Goal: Information Seeking & Learning: Learn about a topic

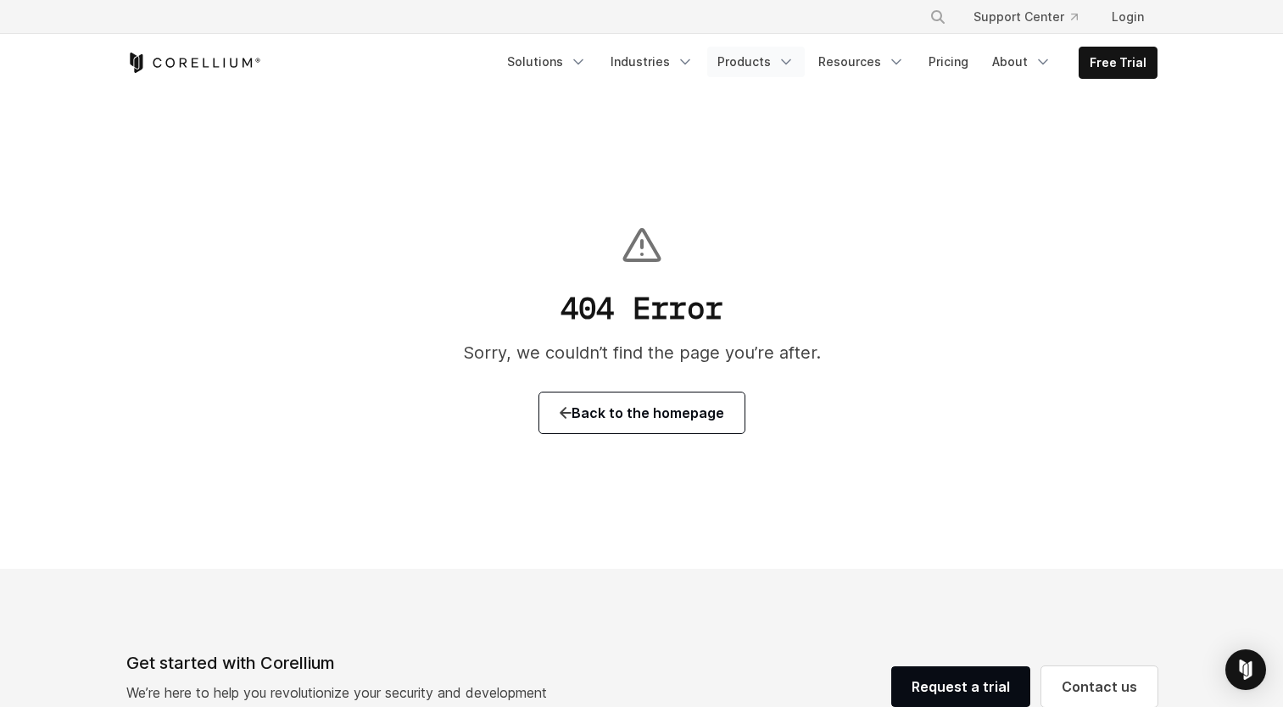
click at [794, 65] on icon "Navigation Menu" at bounding box center [786, 61] width 17 height 17
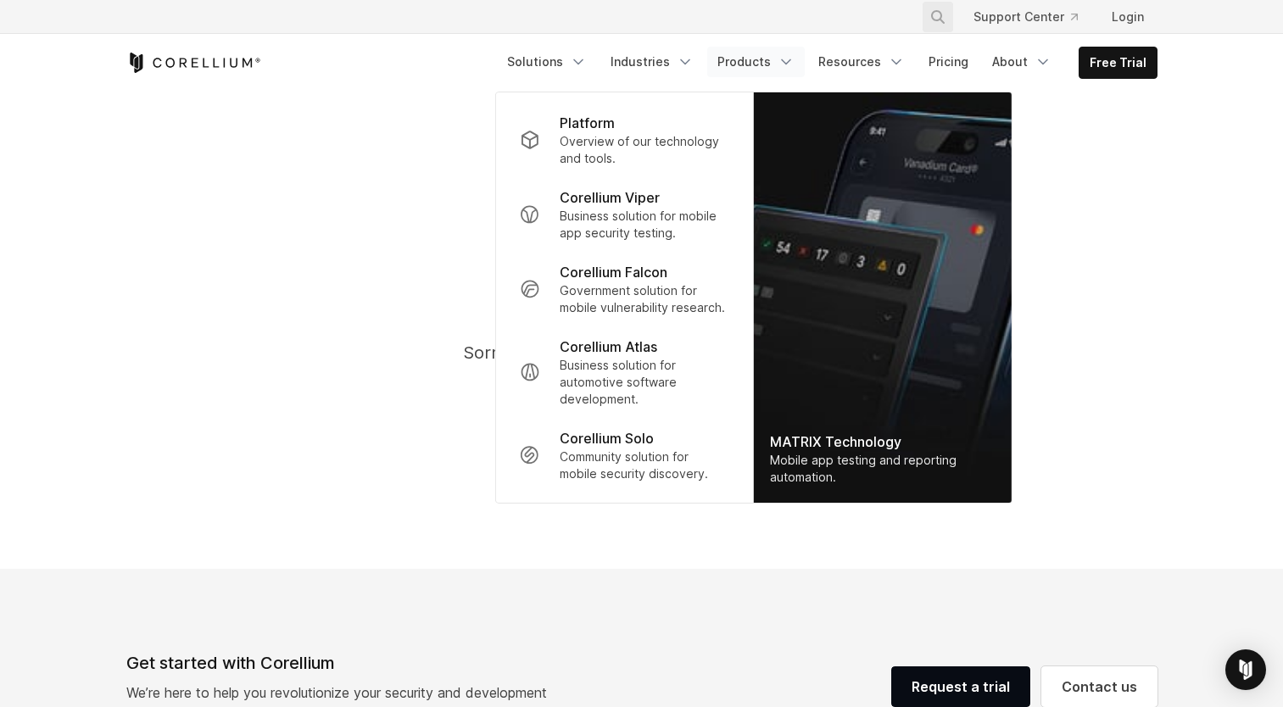
click at [942, 19] on icon "Search" at bounding box center [938, 17] width 14 height 14
click at [806, 10] on input "Search our site..." at bounding box center [850, 16] width 137 height 25
type input "******"
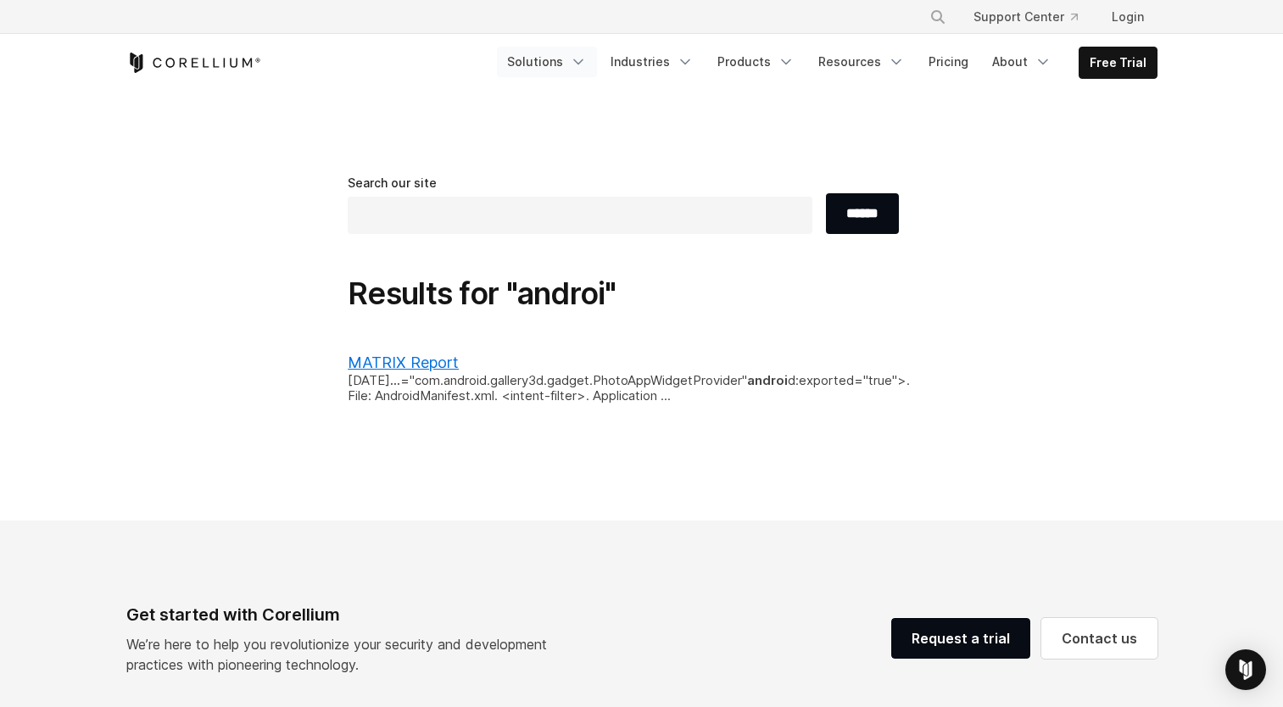
click at [563, 72] on link "Solutions" at bounding box center [547, 62] width 100 height 31
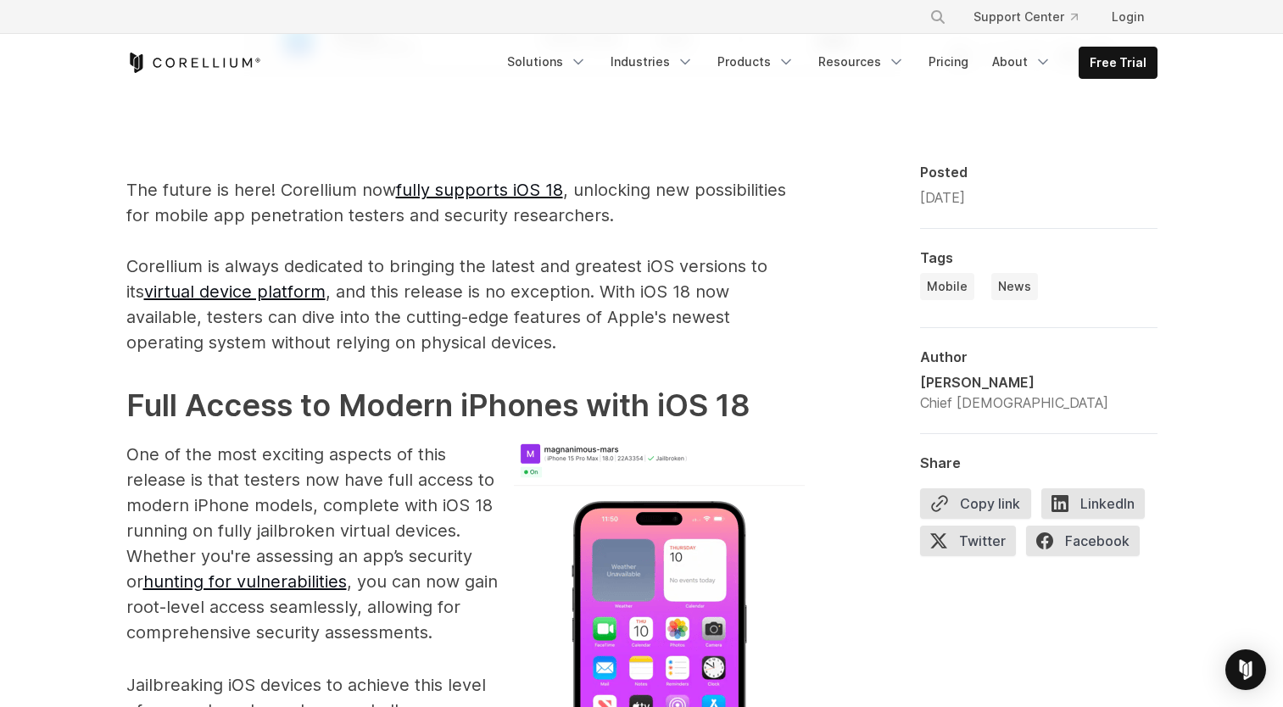
scroll to position [967, 0]
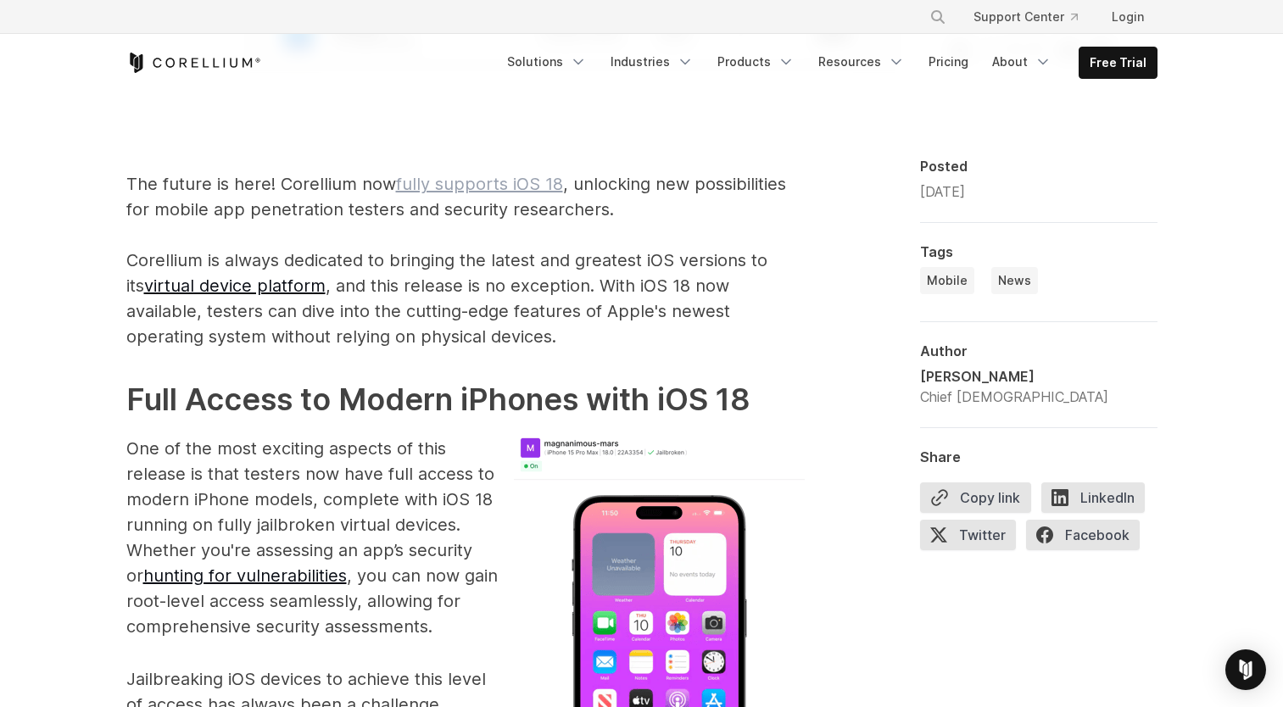
click at [492, 178] on link "fully supports iOS 18" at bounding box center [479, 184] width 167 height 20
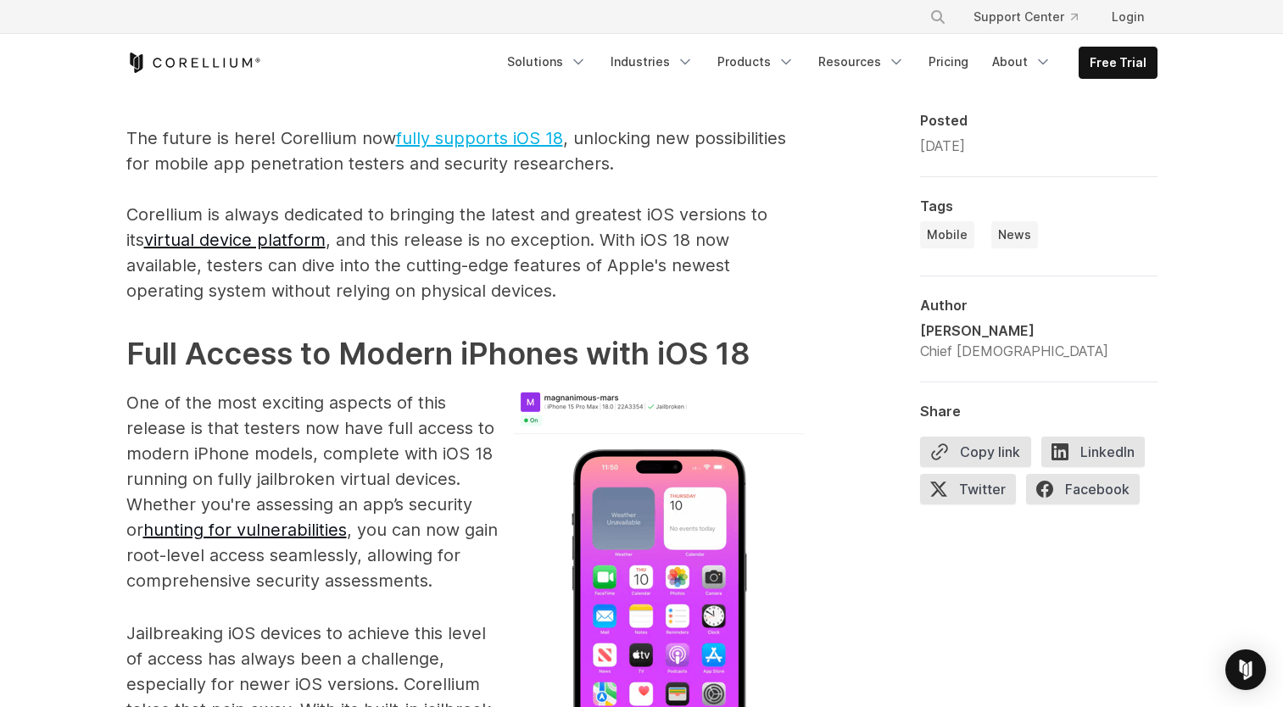
scroll to position [1018, 0]
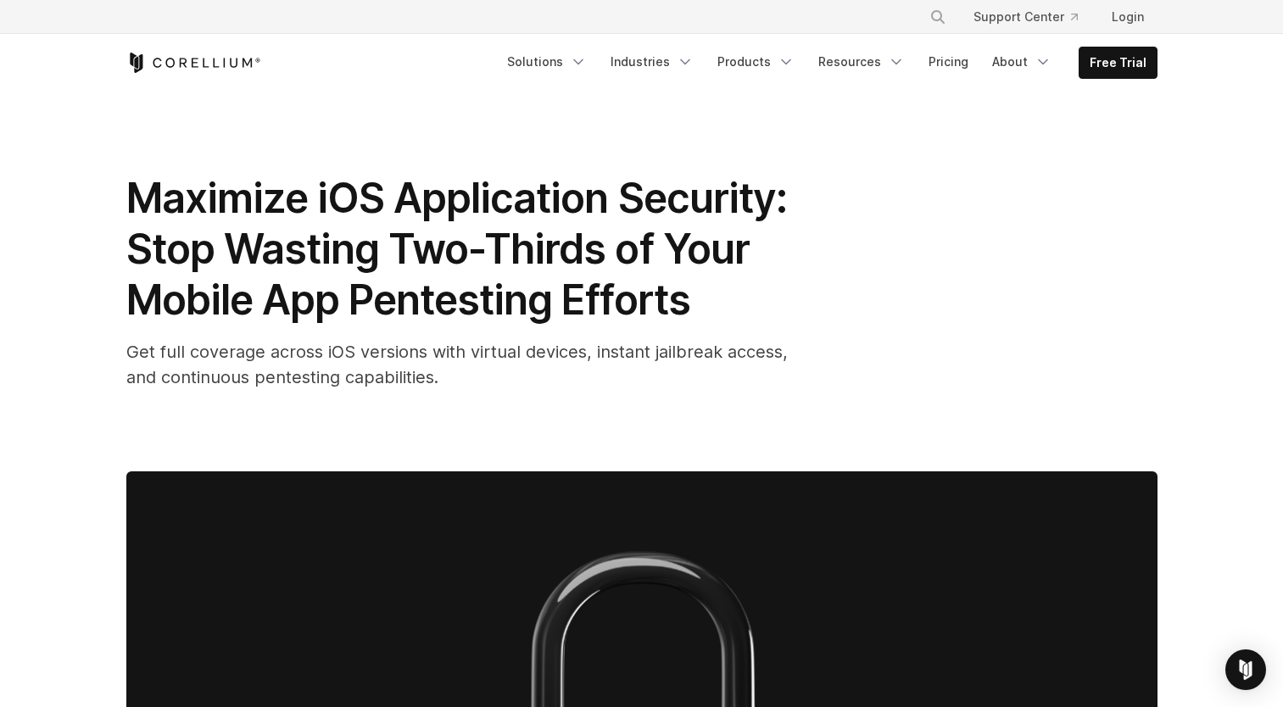
click at [960, 259] on div "Maximize iOS Application Security: Stop Wasting Two-Thirds of Your Mobile App P…" at bounding box center [641, 281] width 1031 height 217
